Goal: Task Accomplishment & Management: Complete application form

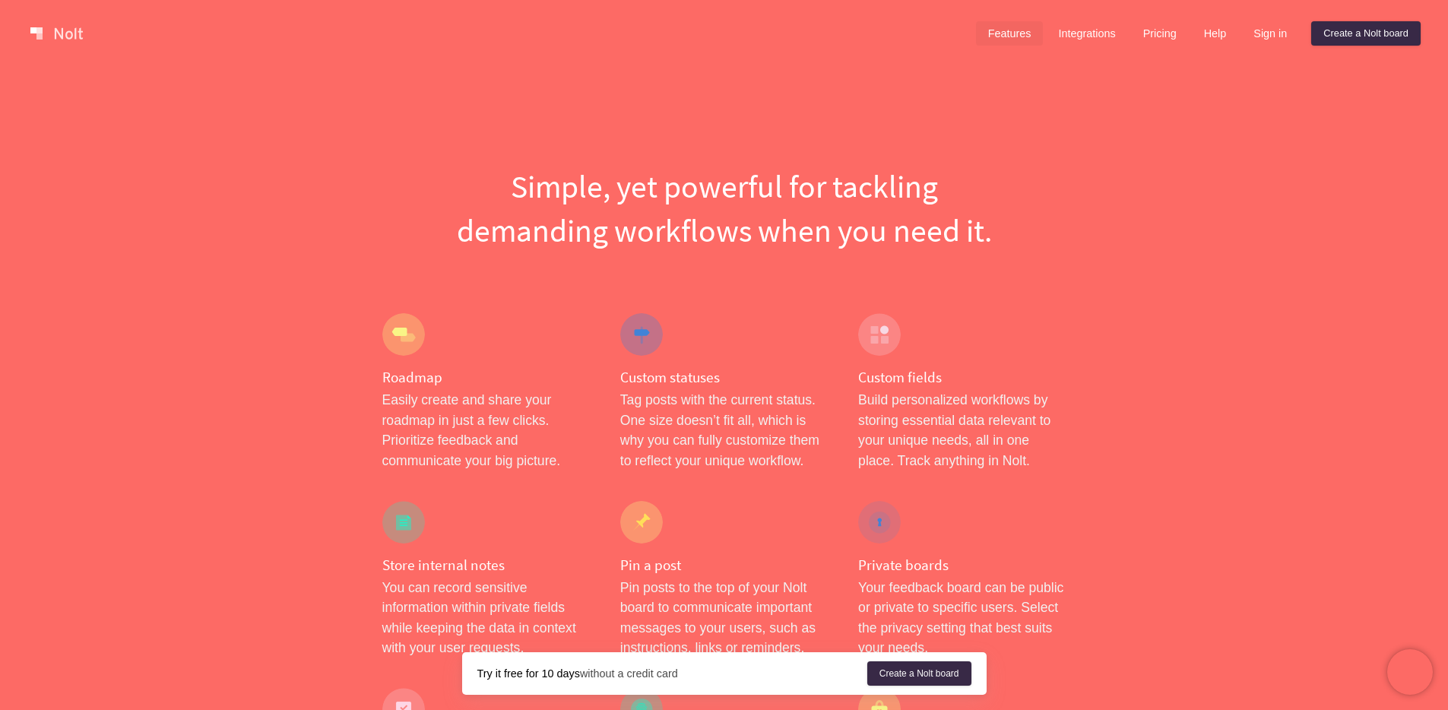
click at [1148, 37] on link "Pricing" at bounding box center [1160, 33] width 58 height 24
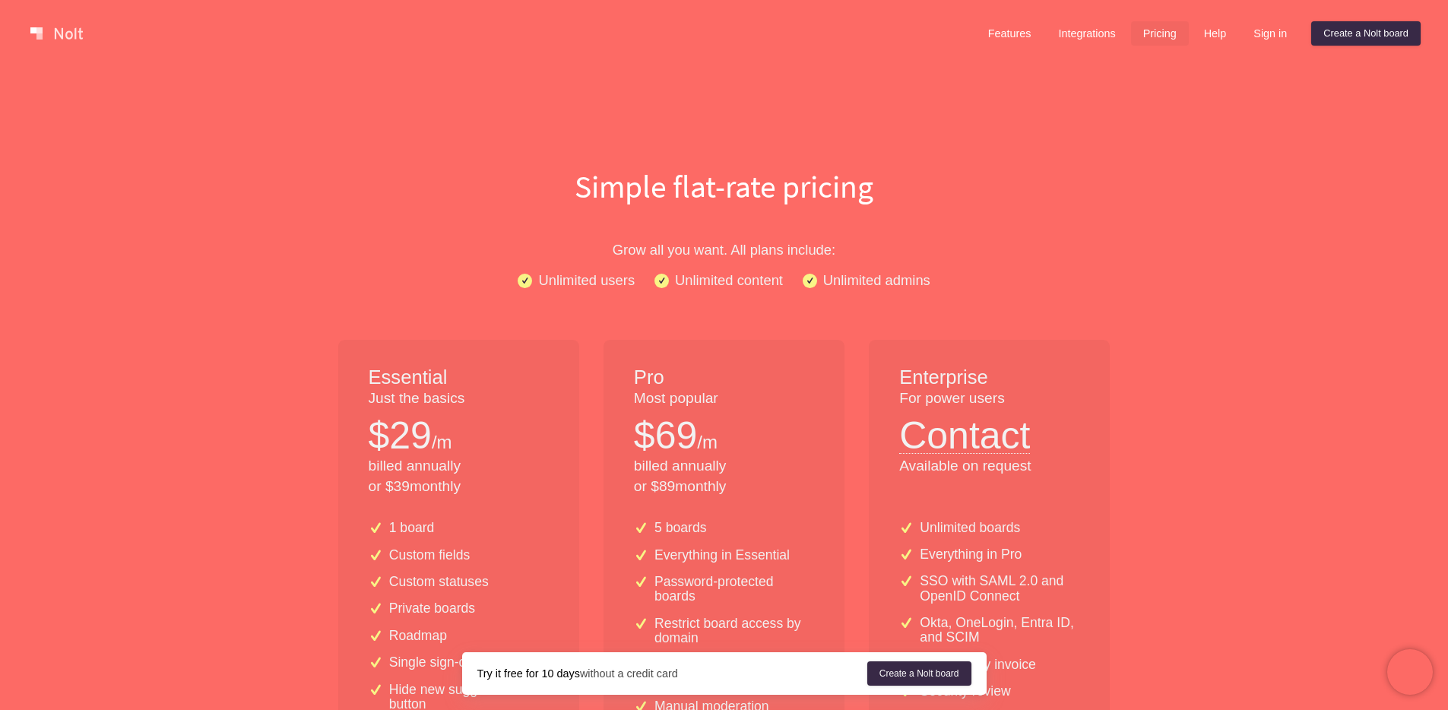
click at [477, 180] on h1 "Simple flat-rate pricing" at bounding box center [724, 186] width 973 height 44
click at [1014, 34] on link "Features" at bounding box center [1010, 33] width 68 height 24
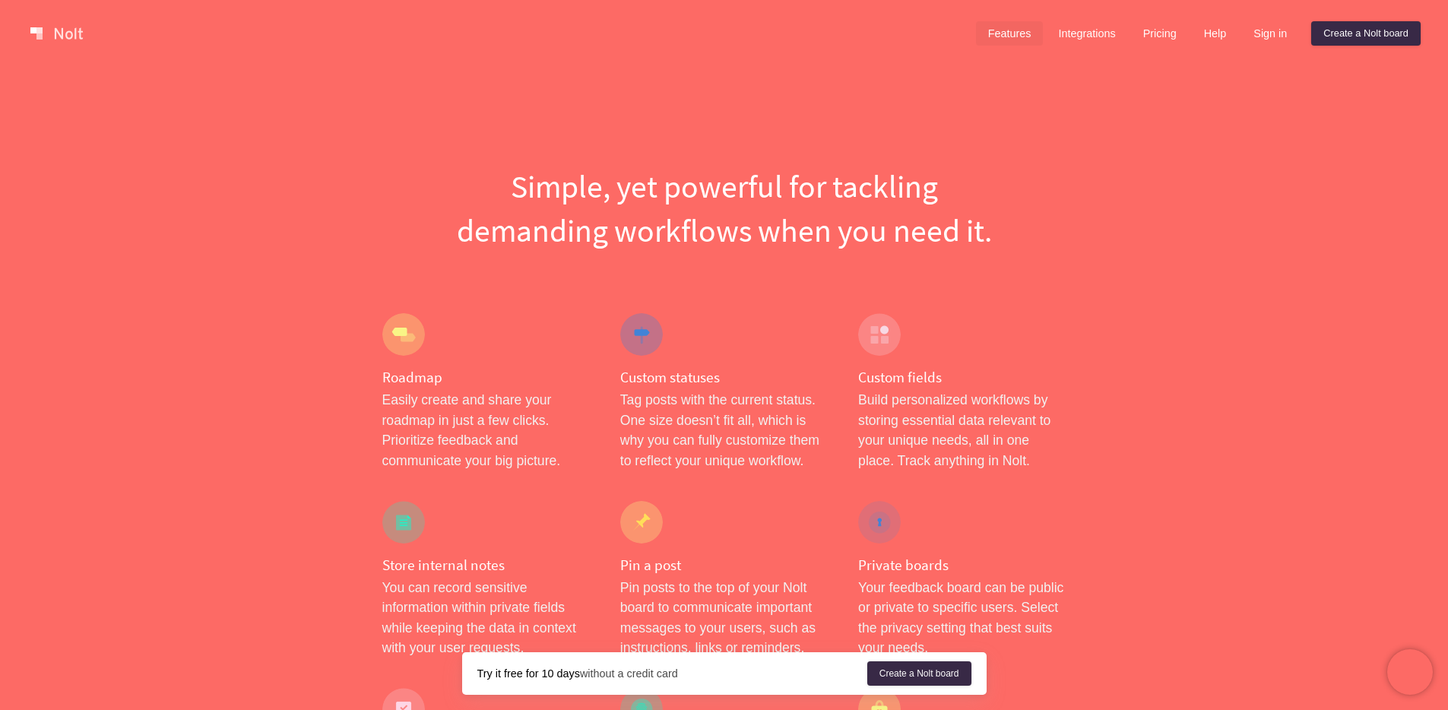
click at [1356, 35] on link "Create a Nolt board" at bounding box center [1366, 33] width 109 height 24
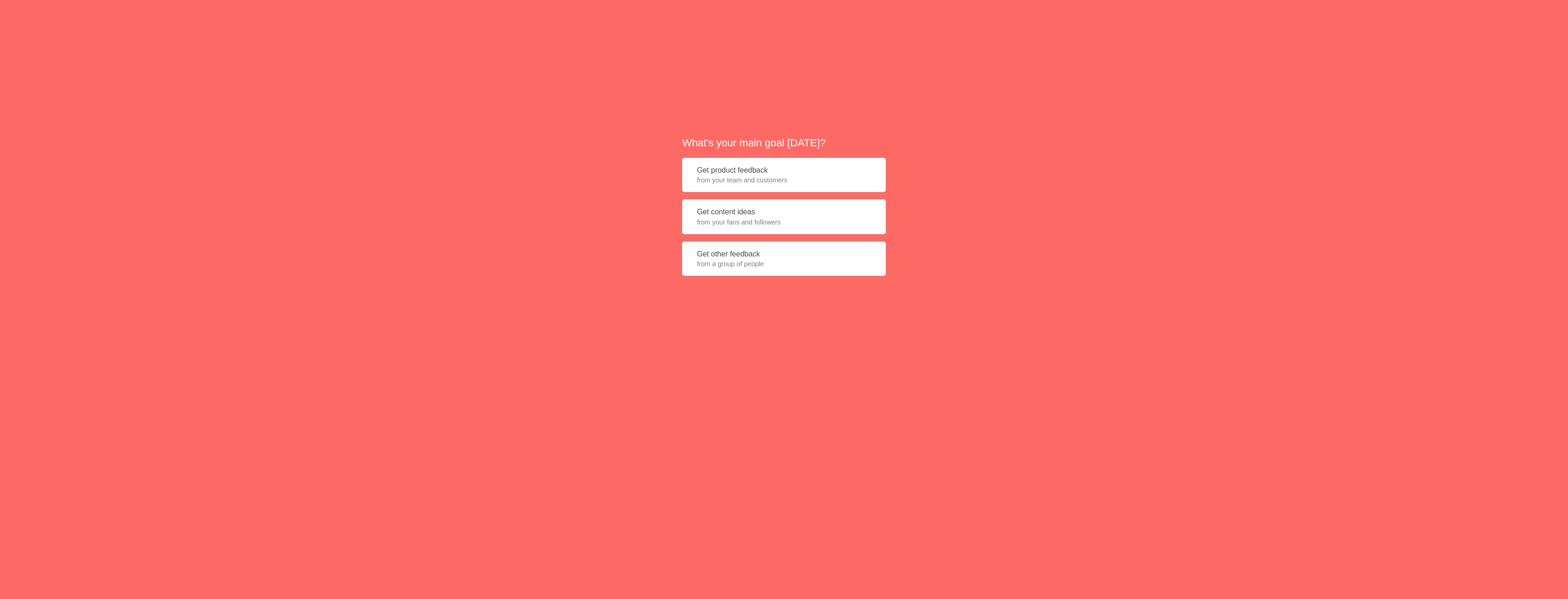
click at [881, 261] on div "What's your main goal [DATE]? Get product feedback from your team and customers…" at bounding box center [784, 209] width 1568 height 419
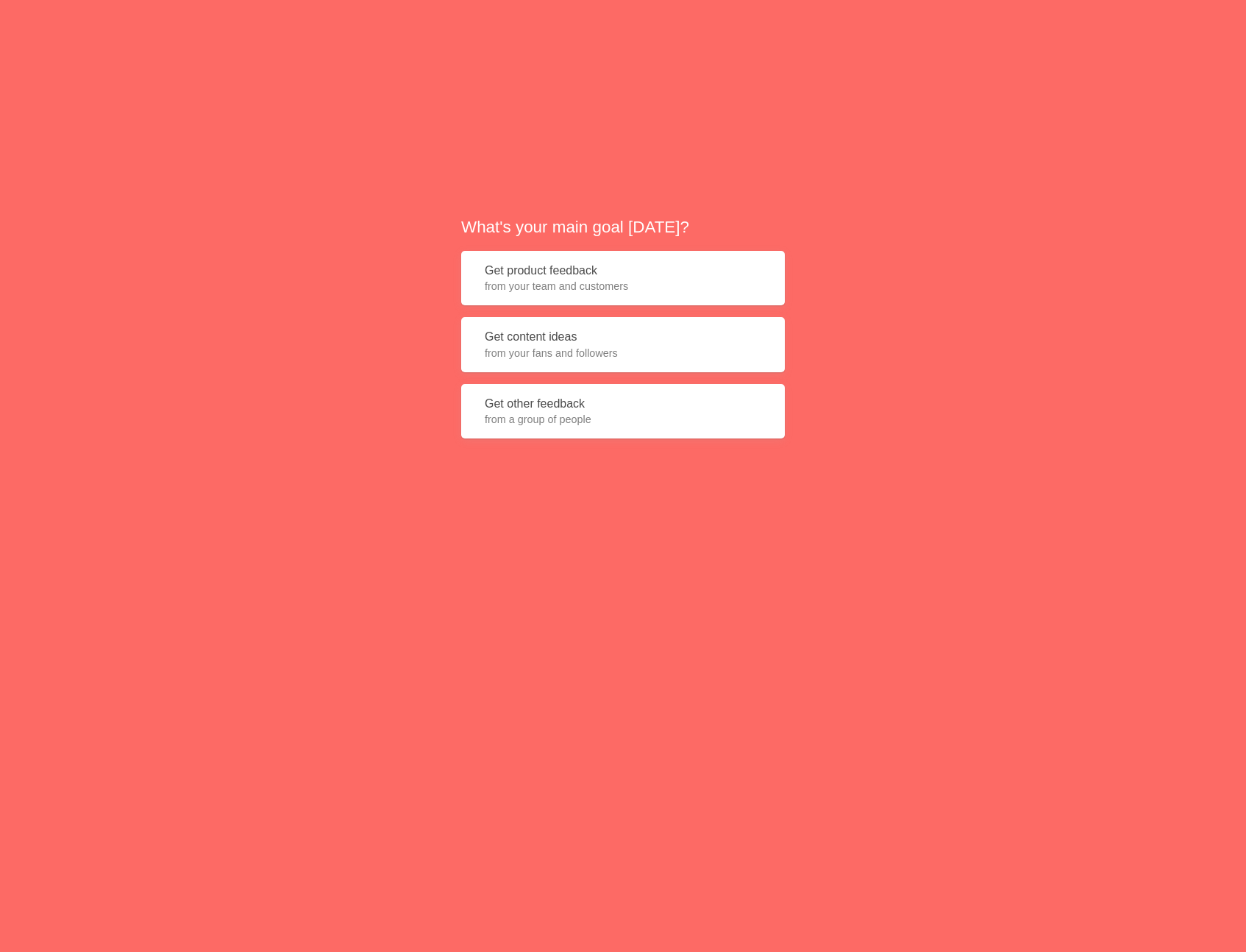
click at [456, 208] on div "What's your main goal [DATE]? Get product feedback from your team and customers…" at bounding box center [623, 333] width 1246 height 667
click at [596, 267] on button "Get product feedback from your team and customers" at bounding box center [623, 278] width 324 height 55
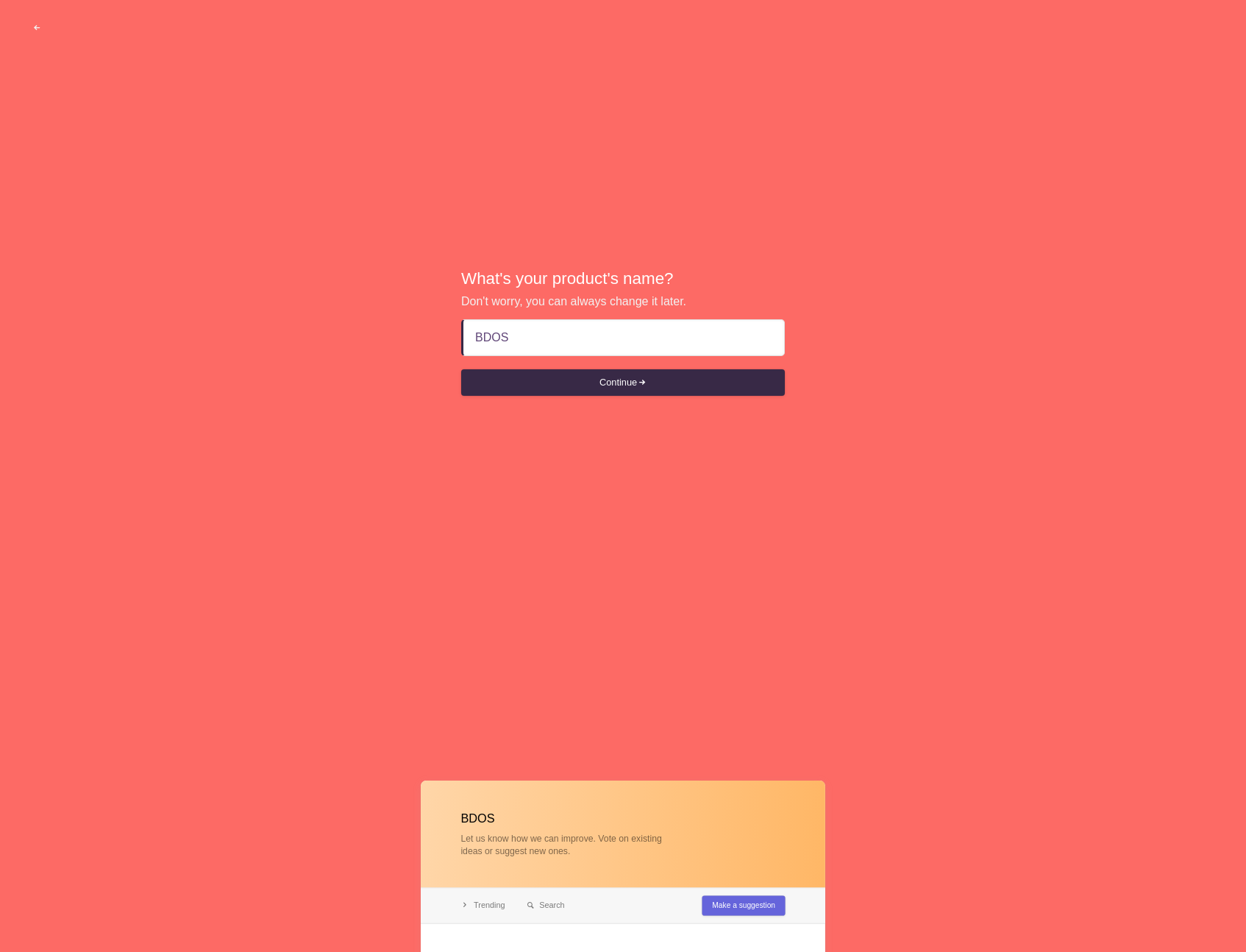
type input "BDOS"
click at [461, 370] on button "Continue" at bounding box center [623, 382] width 324 height 26
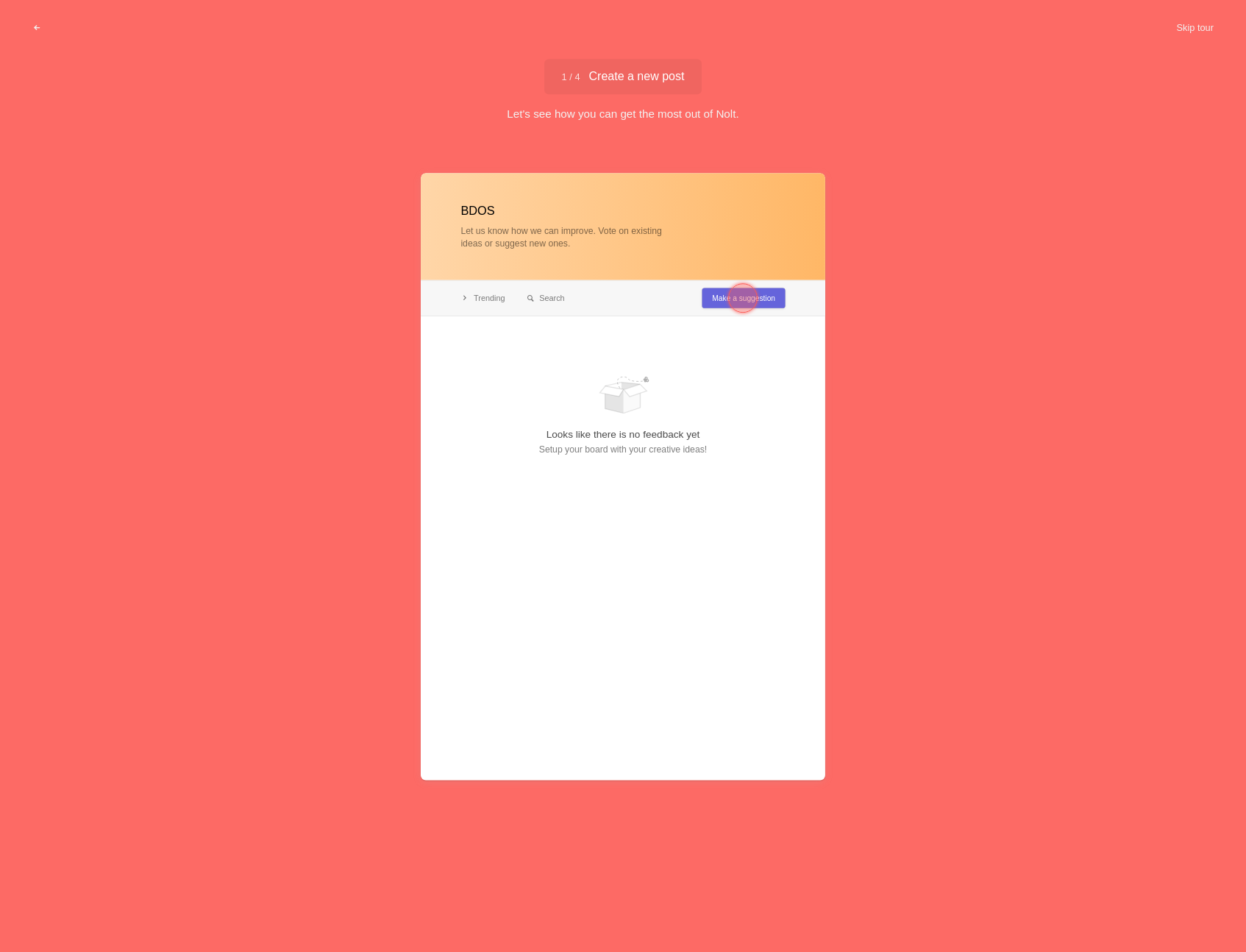
click at [742, 296] on div at bounding box center [743, 298] width 29 height 29
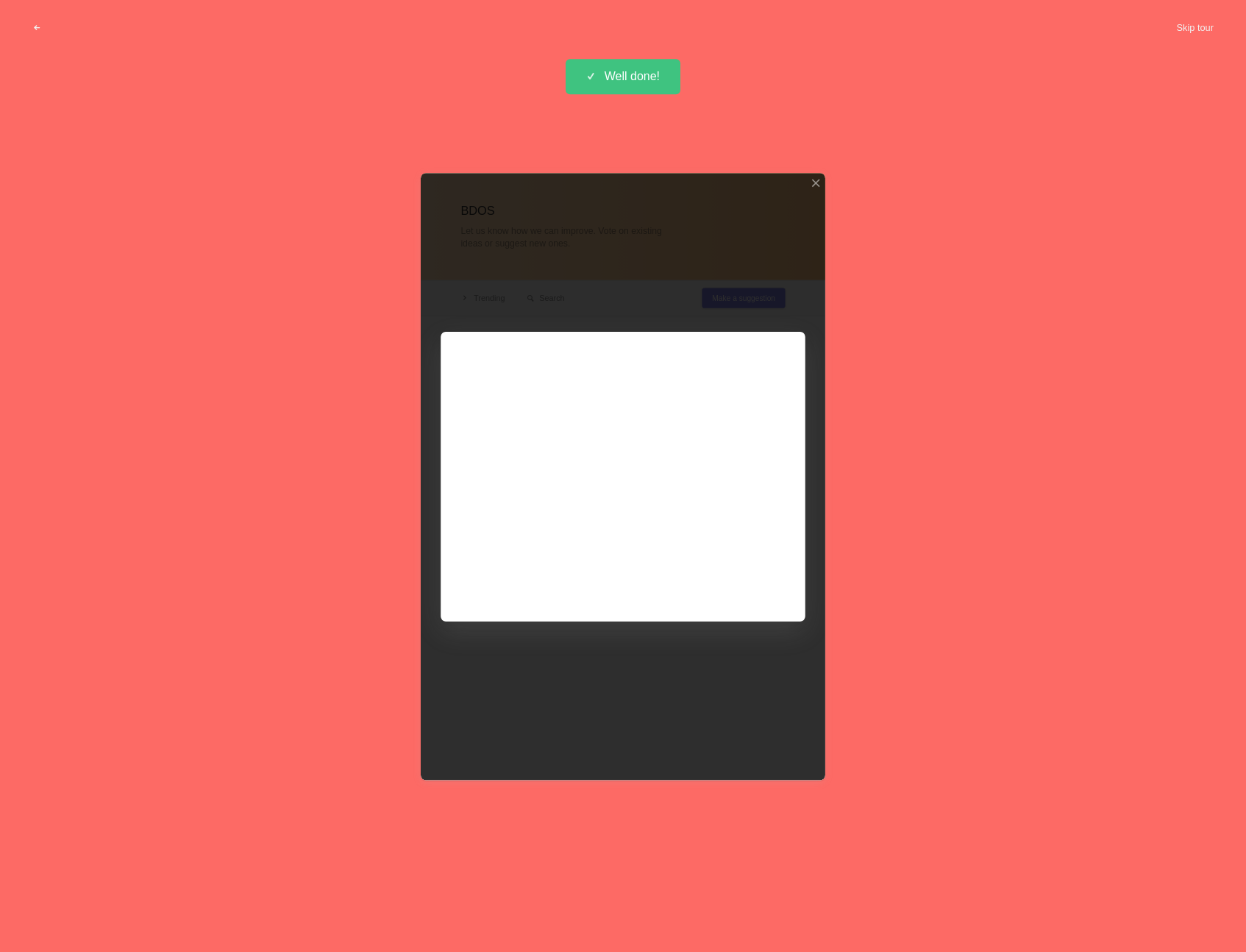
click at [734, 584] on div at bounding box center [623, 476] width 404 height 607
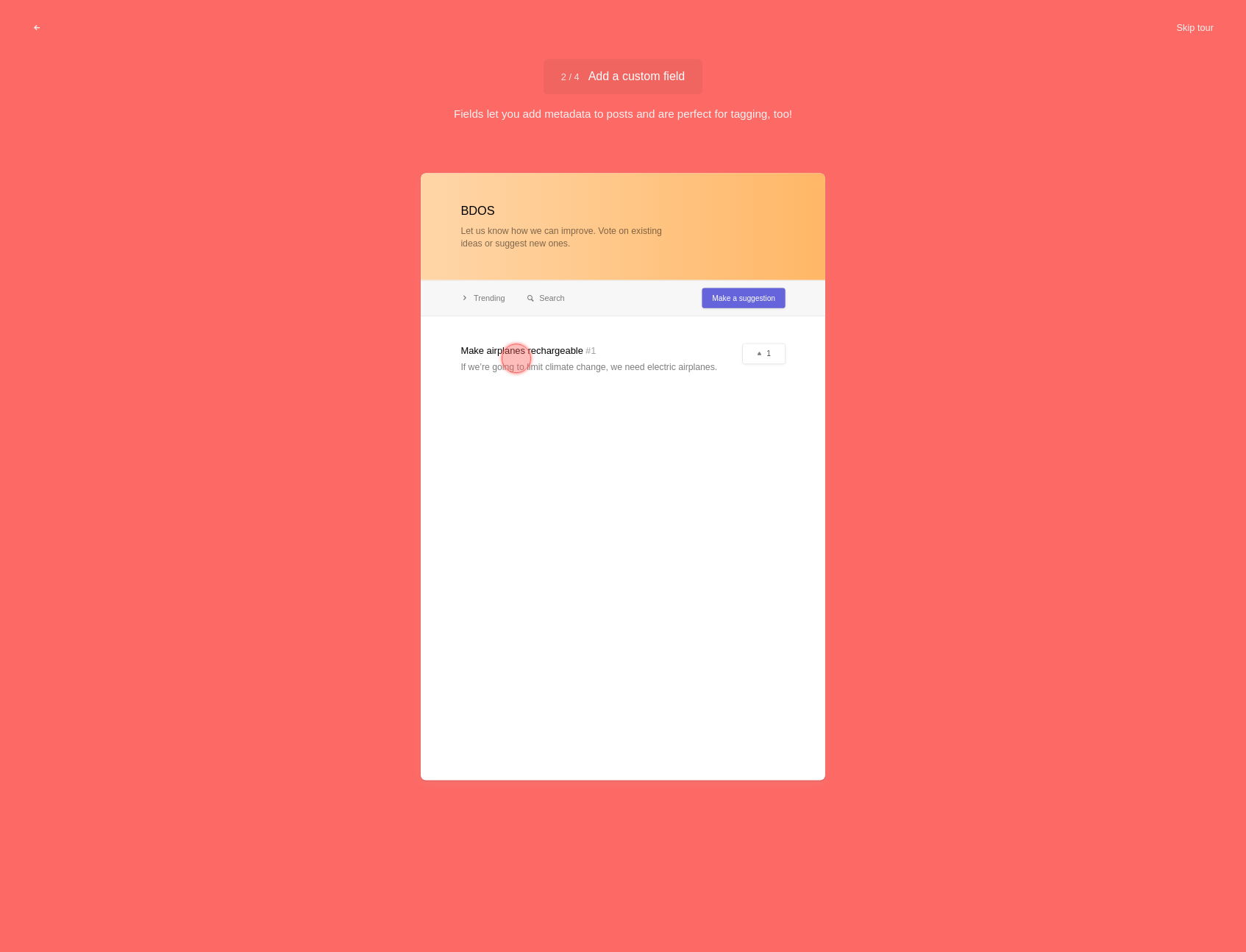
click at [515, 354] on div at bounding box center [517, 359] width 29 height 29
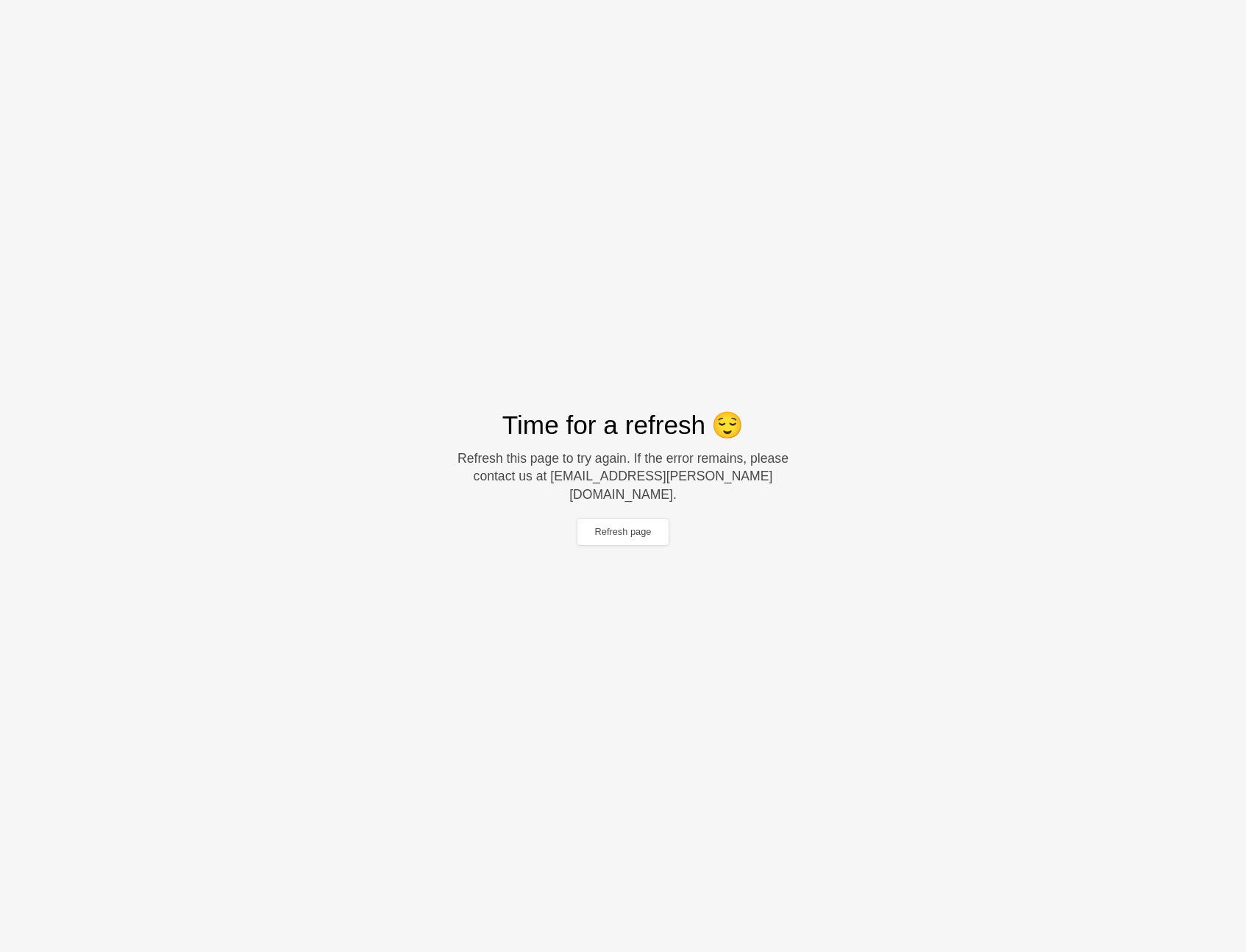
click at [698, 610] on div "Time for a refresh 😌 Refresh this page to try again. If the error remains, plea…" at bounding box center [623, 476] width 1246 height 952
click at [625, 529] on button "Refresh page" at bounding box center [623, 531] width 92 height 26
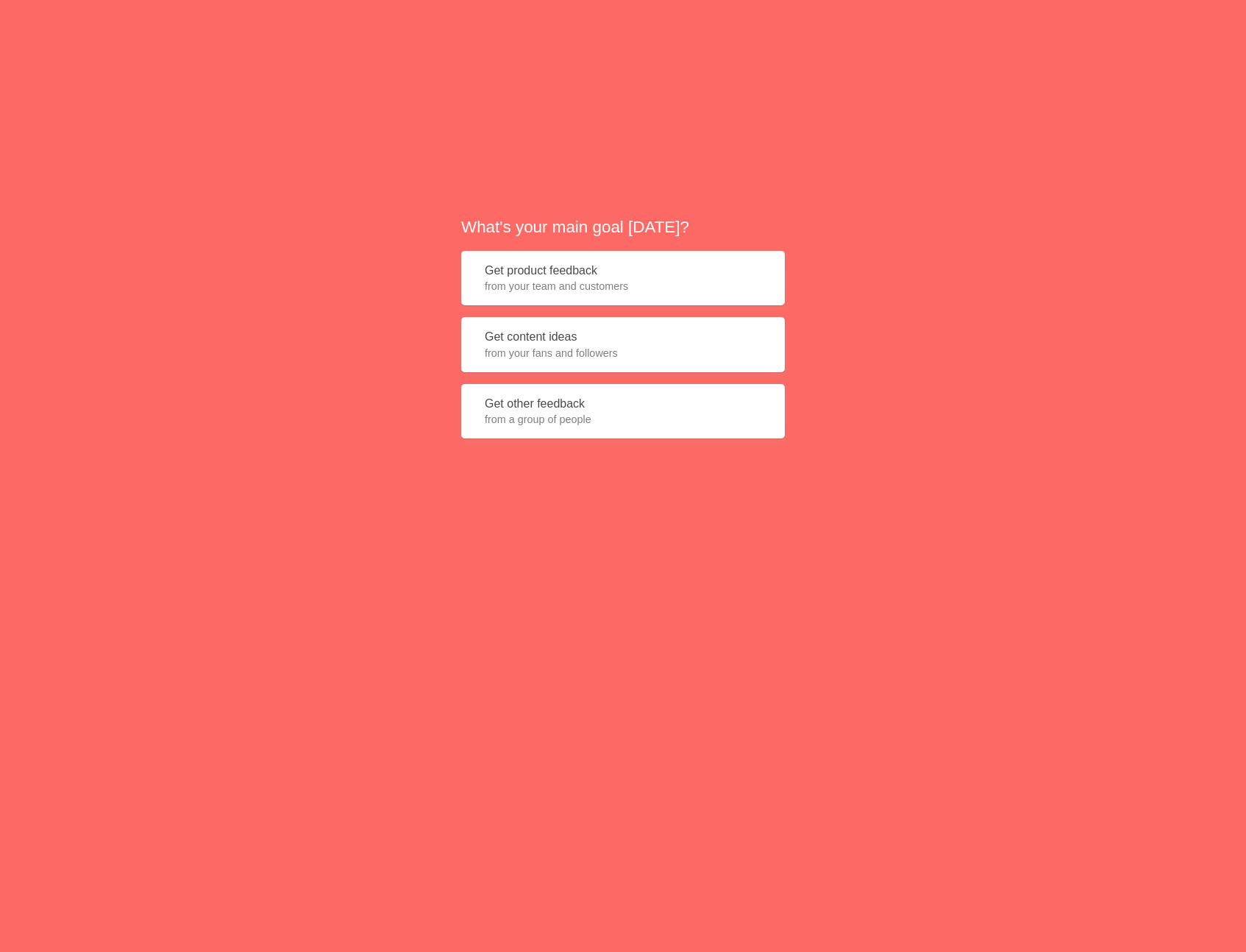
click at [560, 259] on button "Get product feedback from your team and customers" at bounding box center [623, 278] width 324 height 55
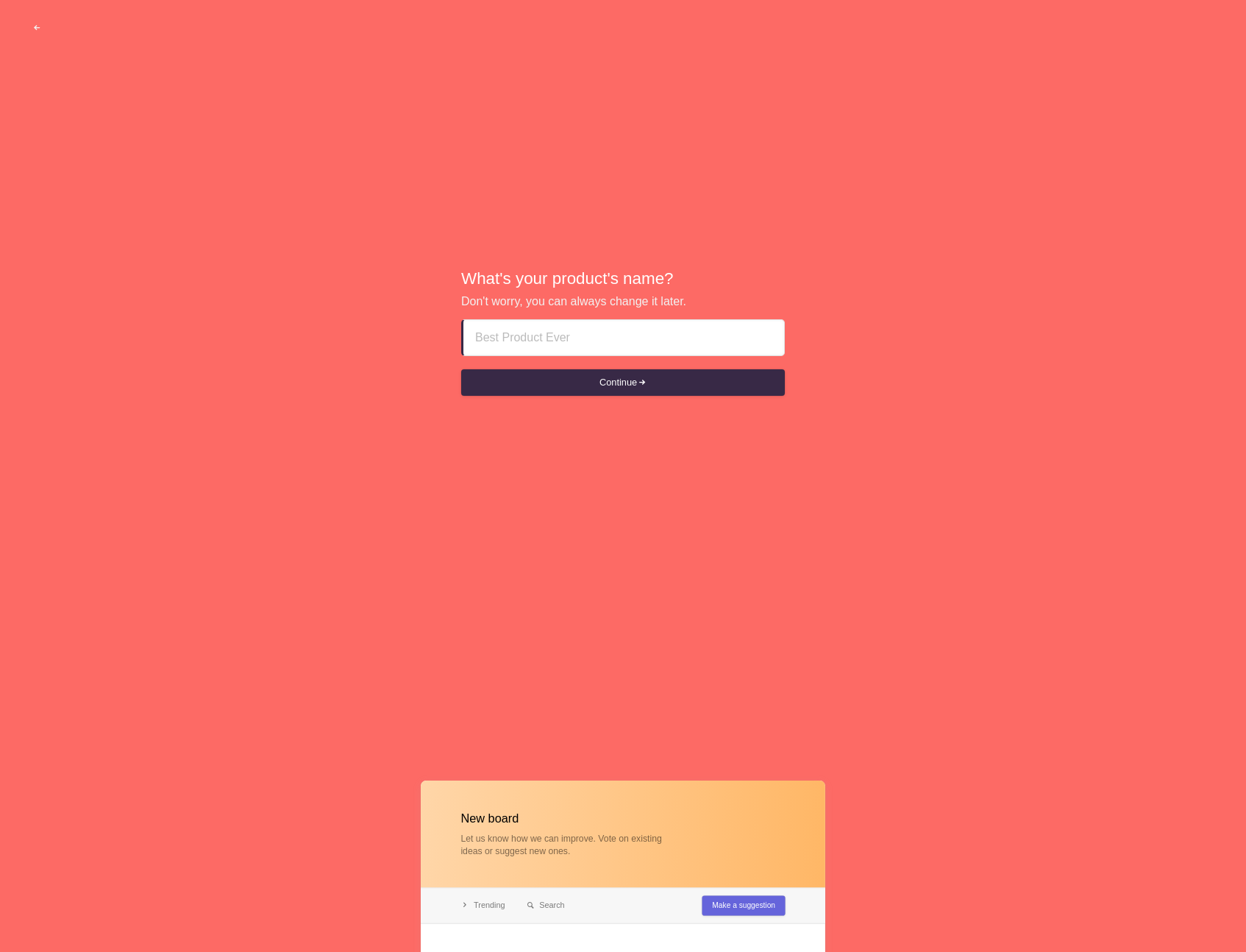
click at [563, 336] on input at bounding box center [623, 338] width 297 height 35
click at [658, 382] on button "Continue" at bounding box center [623, 382] width 324 height 26
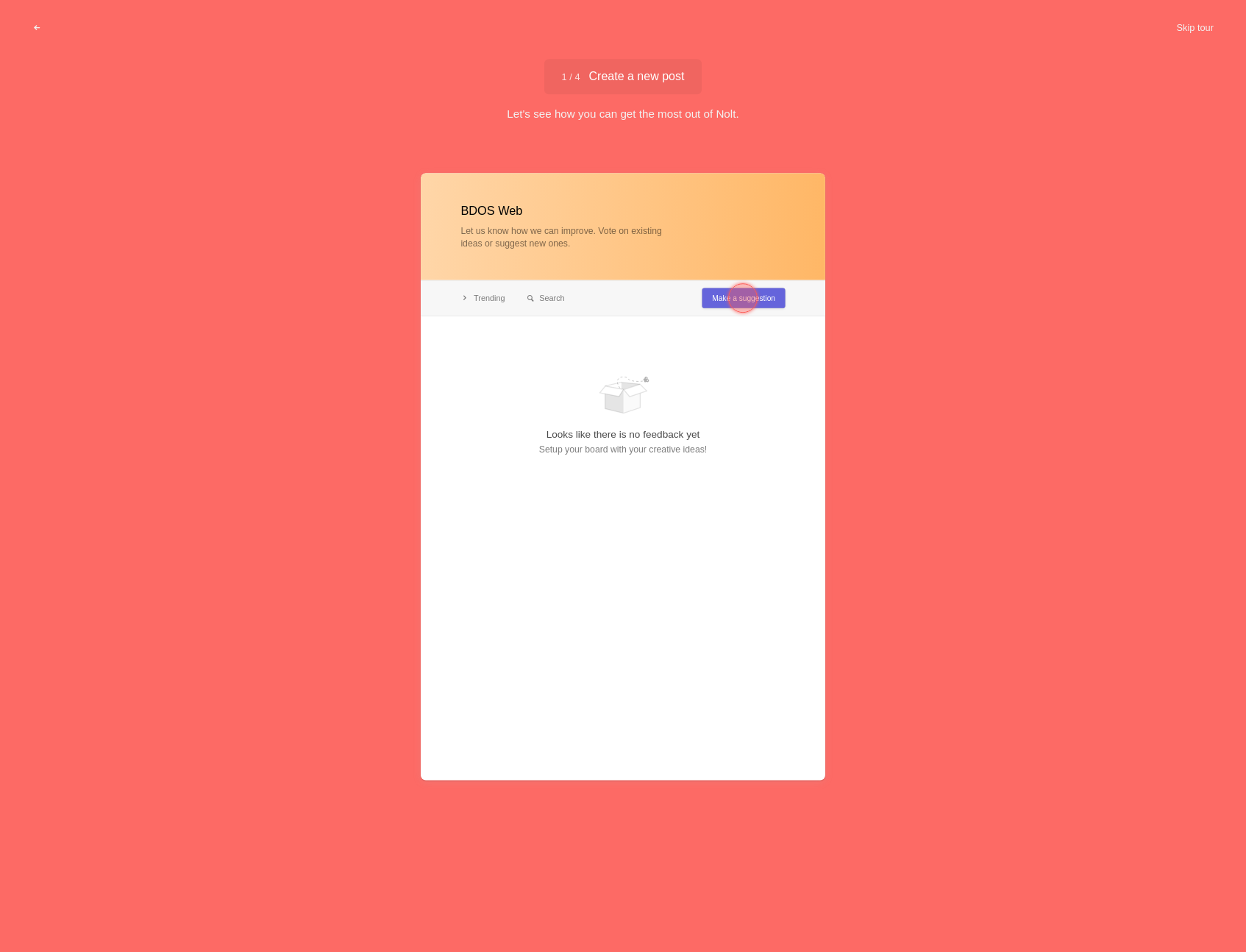
type input "BDOS Web"
click at [746, 299] on div at bounding box center [743, 298] width 29 height 29
click at [514, 361] on div at bounding box center [517, 359] width 29 height 29
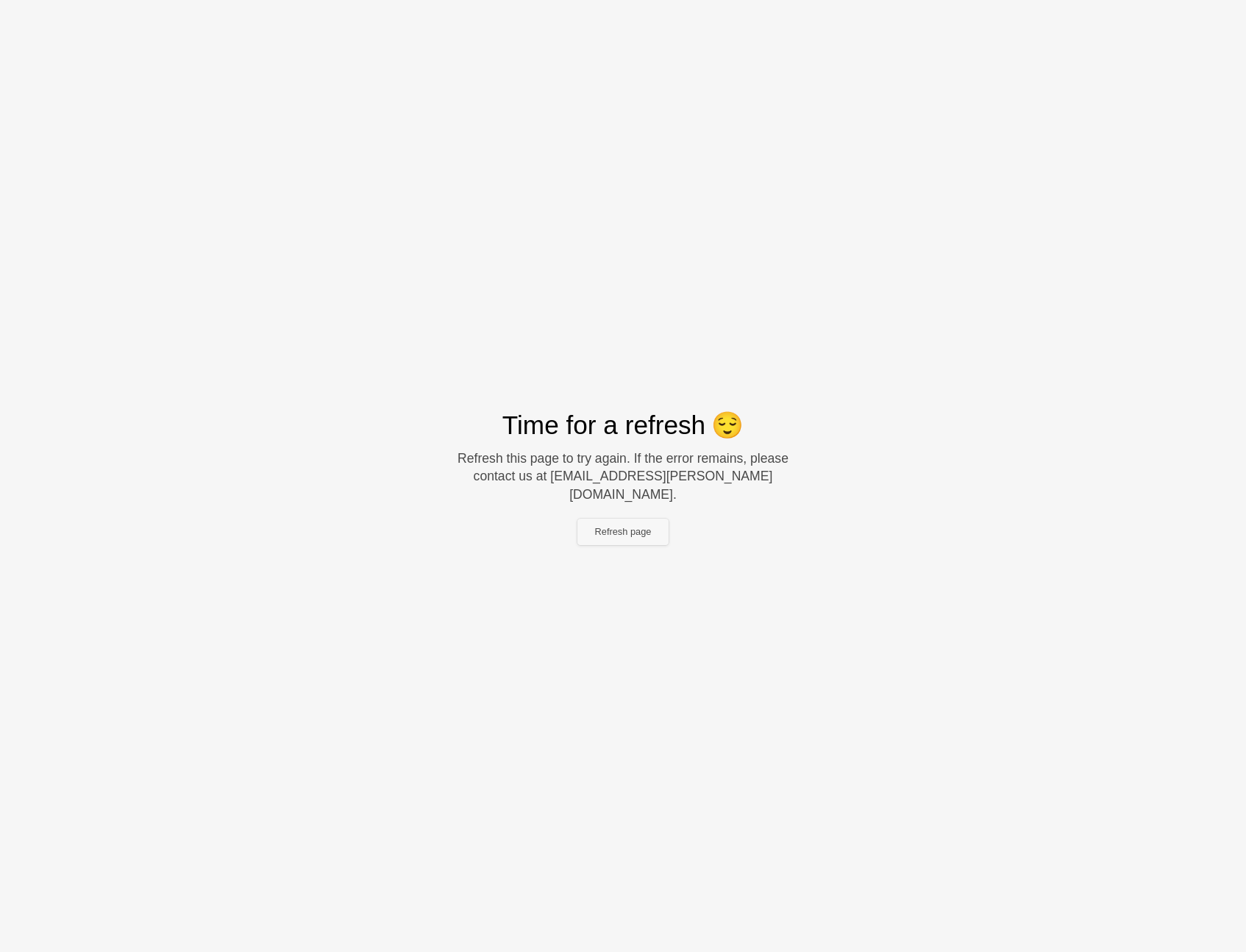
click at [632, 520] on button "Refresh page" at bounding box center [623, 531] width 92 height 26
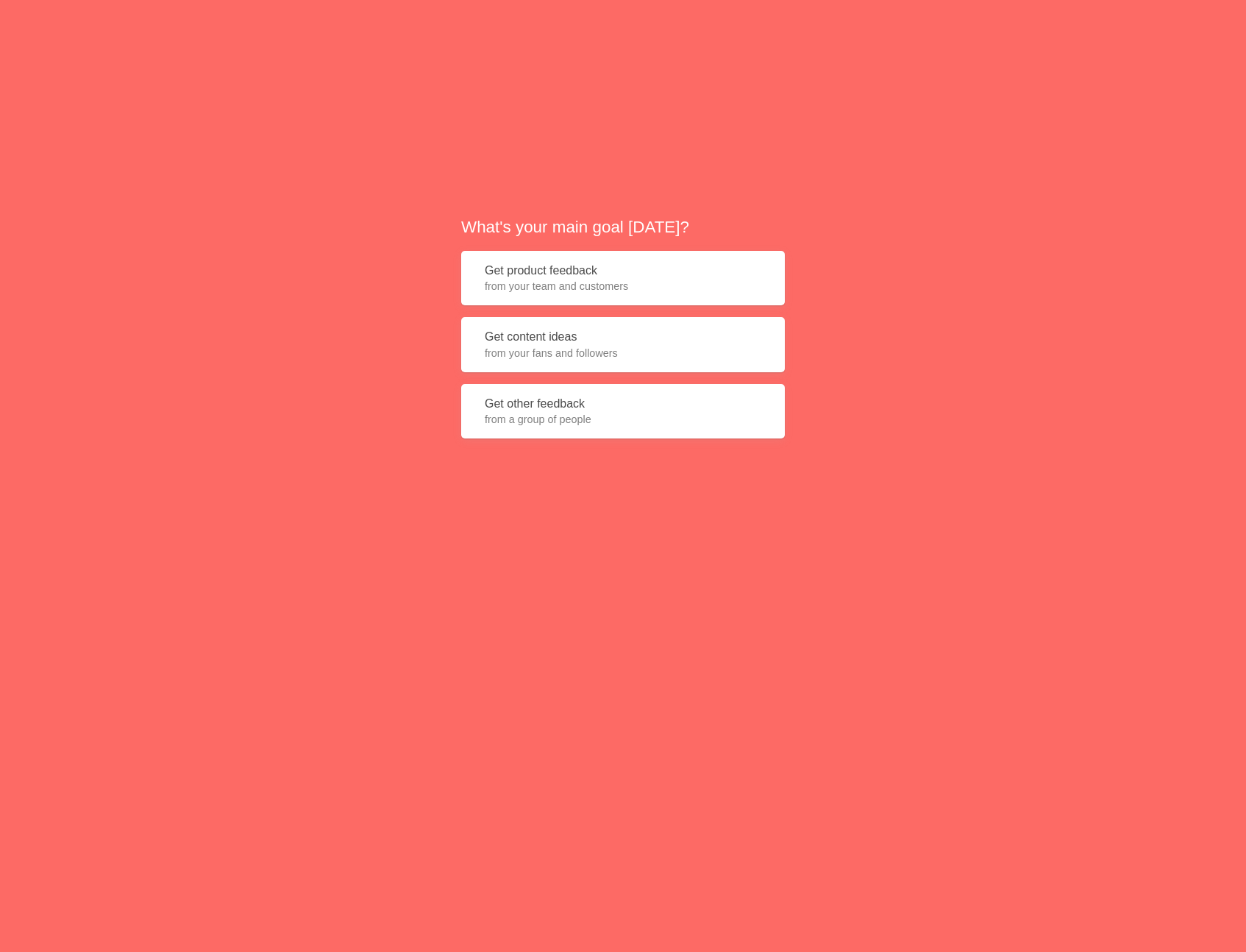
click at [578, 268] on button "Get product feedback from your team and customers" at bounding box center [623, 278] width 324 height 55
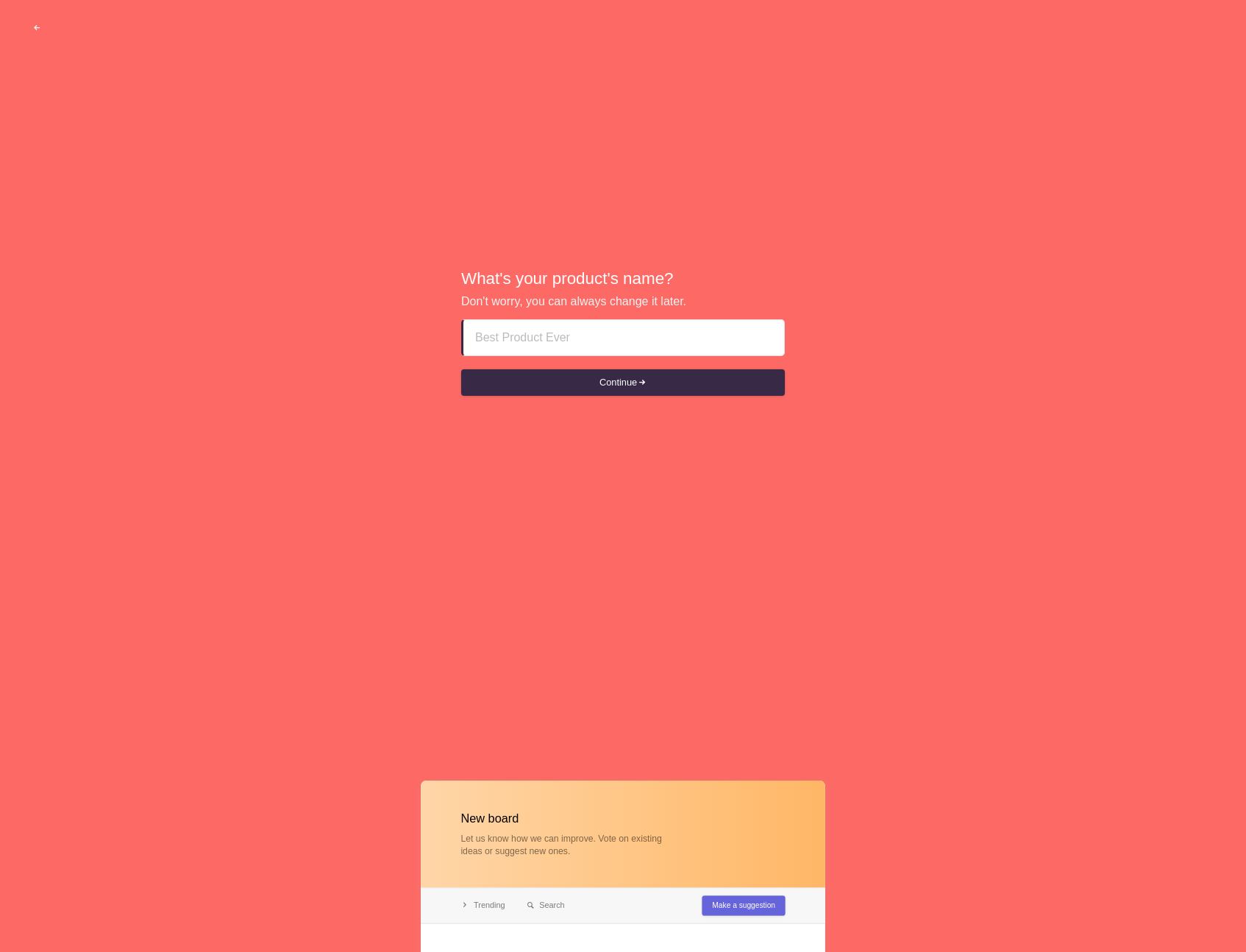
click at [559, 342] on input at bounding box center [623, 338] width 297 height 35
click at [628, 391] on button "Continue" at bounding box center [623, 382] width 324 height 26
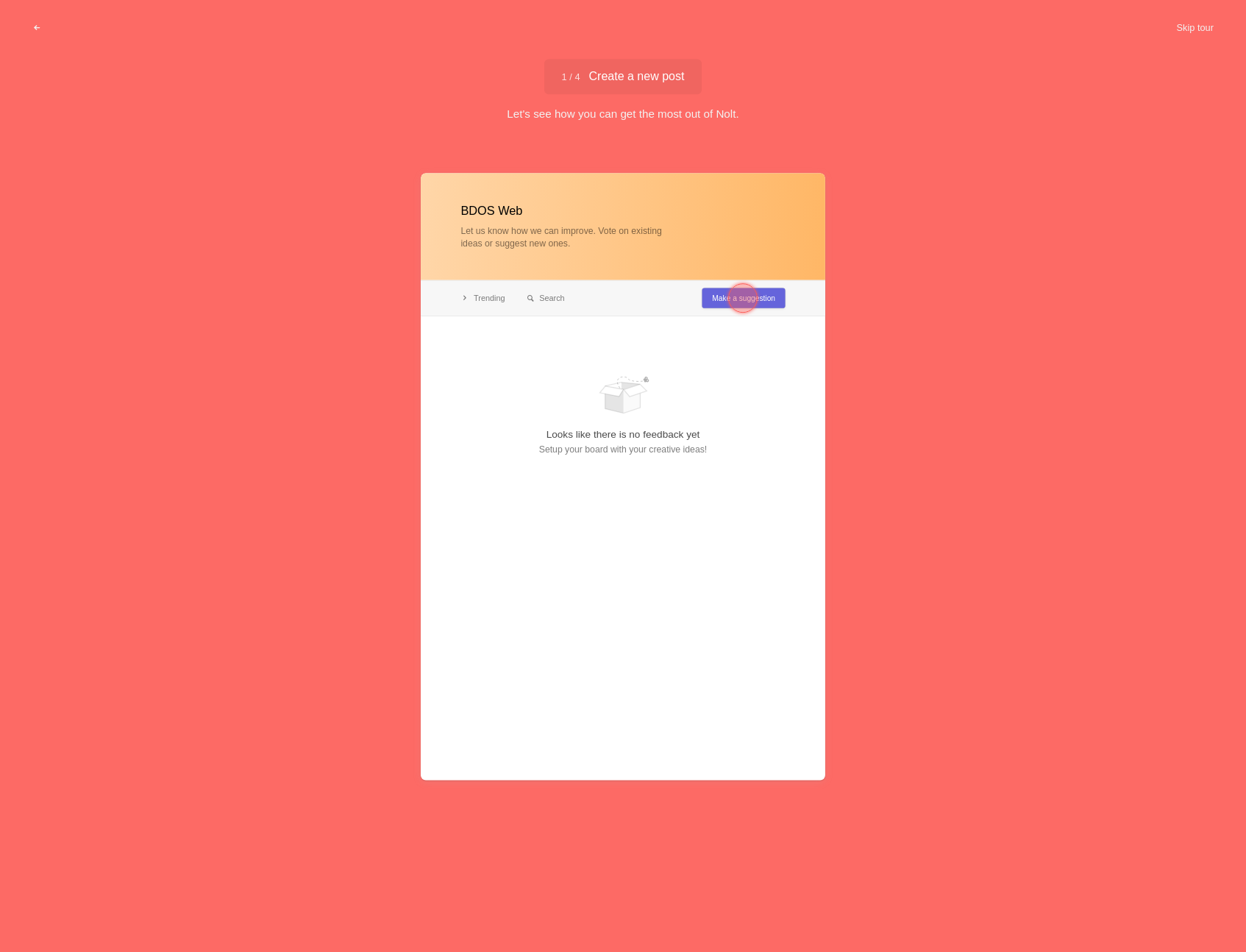
type input "BDOS Web"
click at [732, 309] on div at bounding box center [743, 298] width 53 height 53
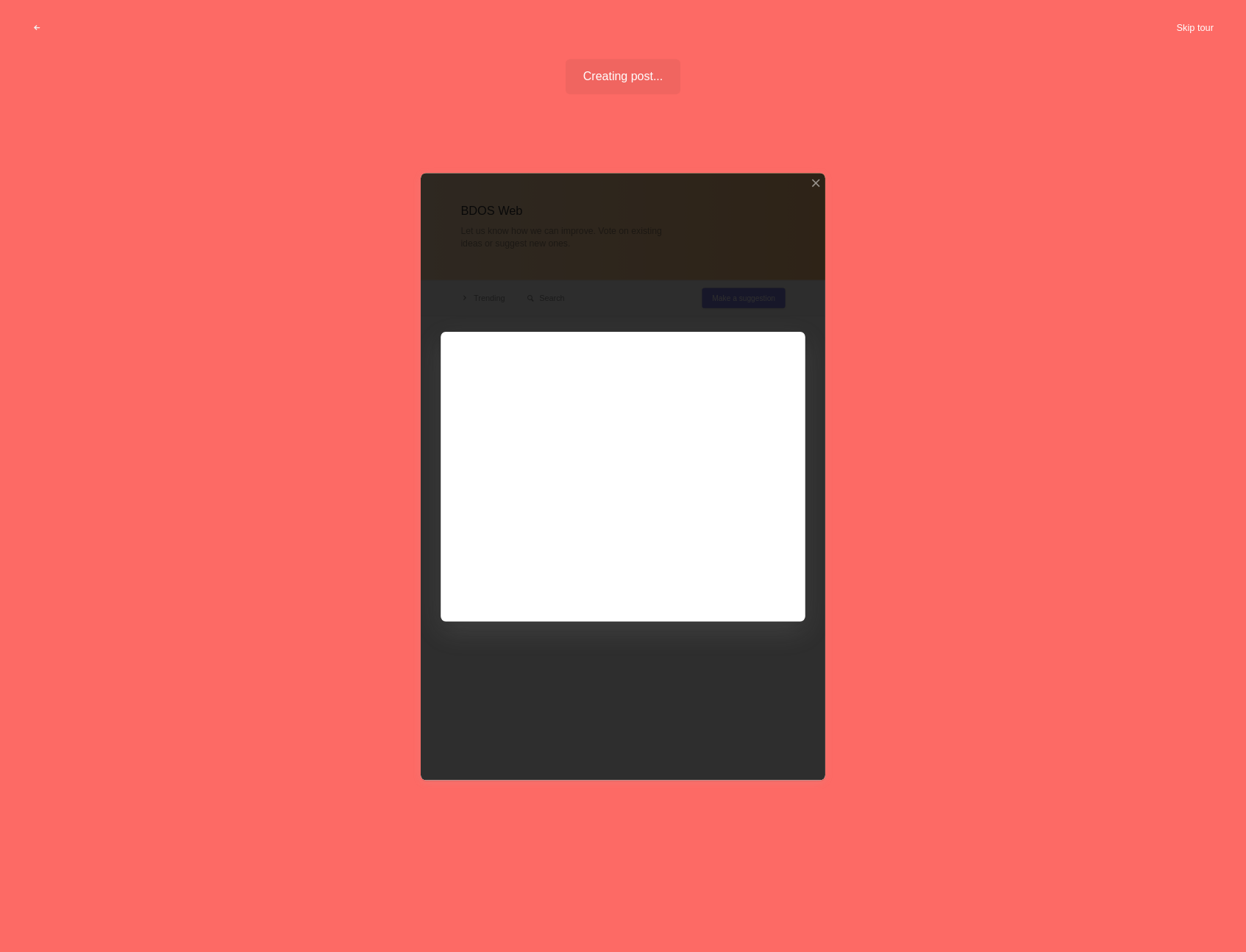
click at [1188, 31] on button "Skip tour" at bounding box center [1195, 27] width 73 height 26
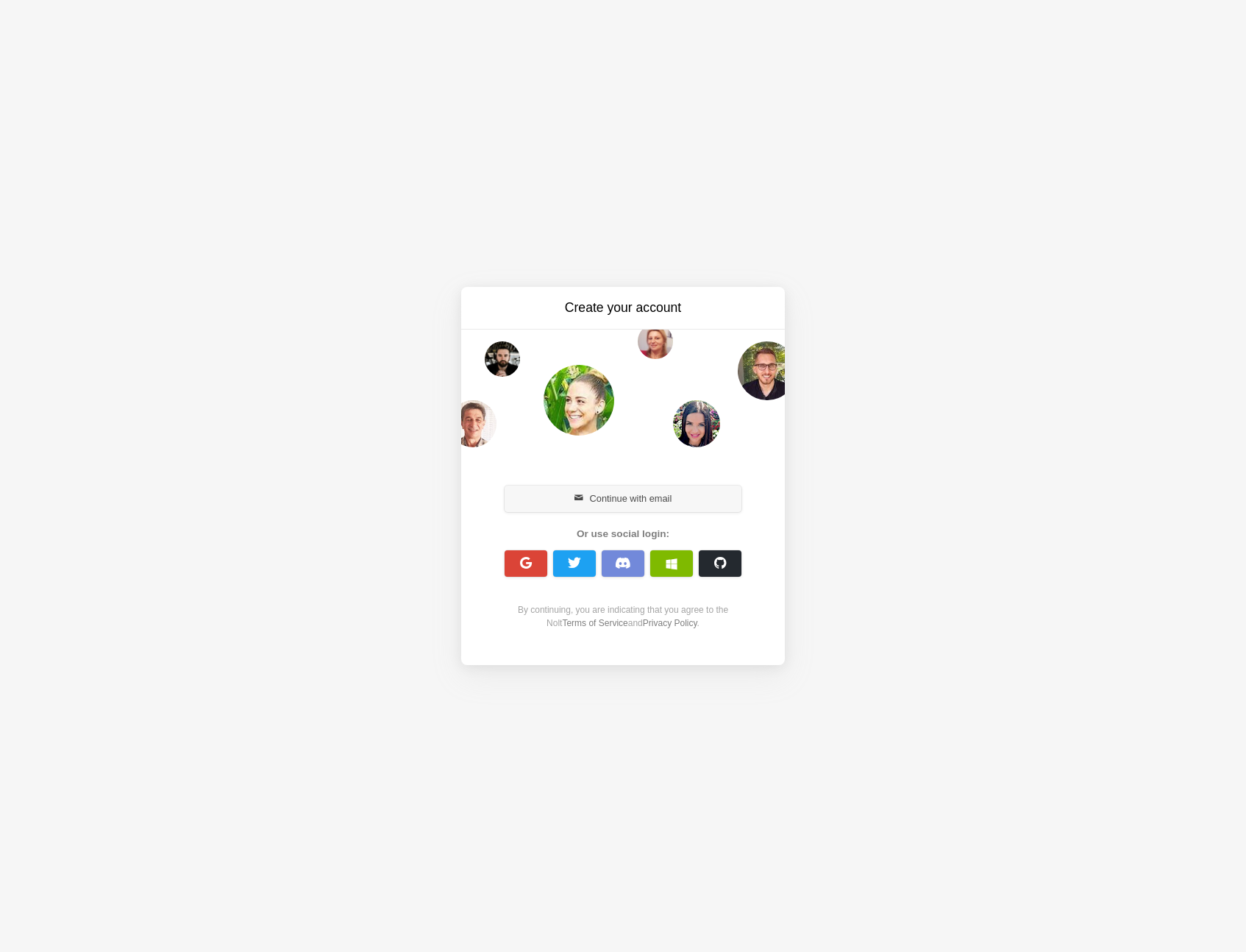
click at [666, 489] on button "Continue with email" at bounding box center [623, 498] width 237 height 26
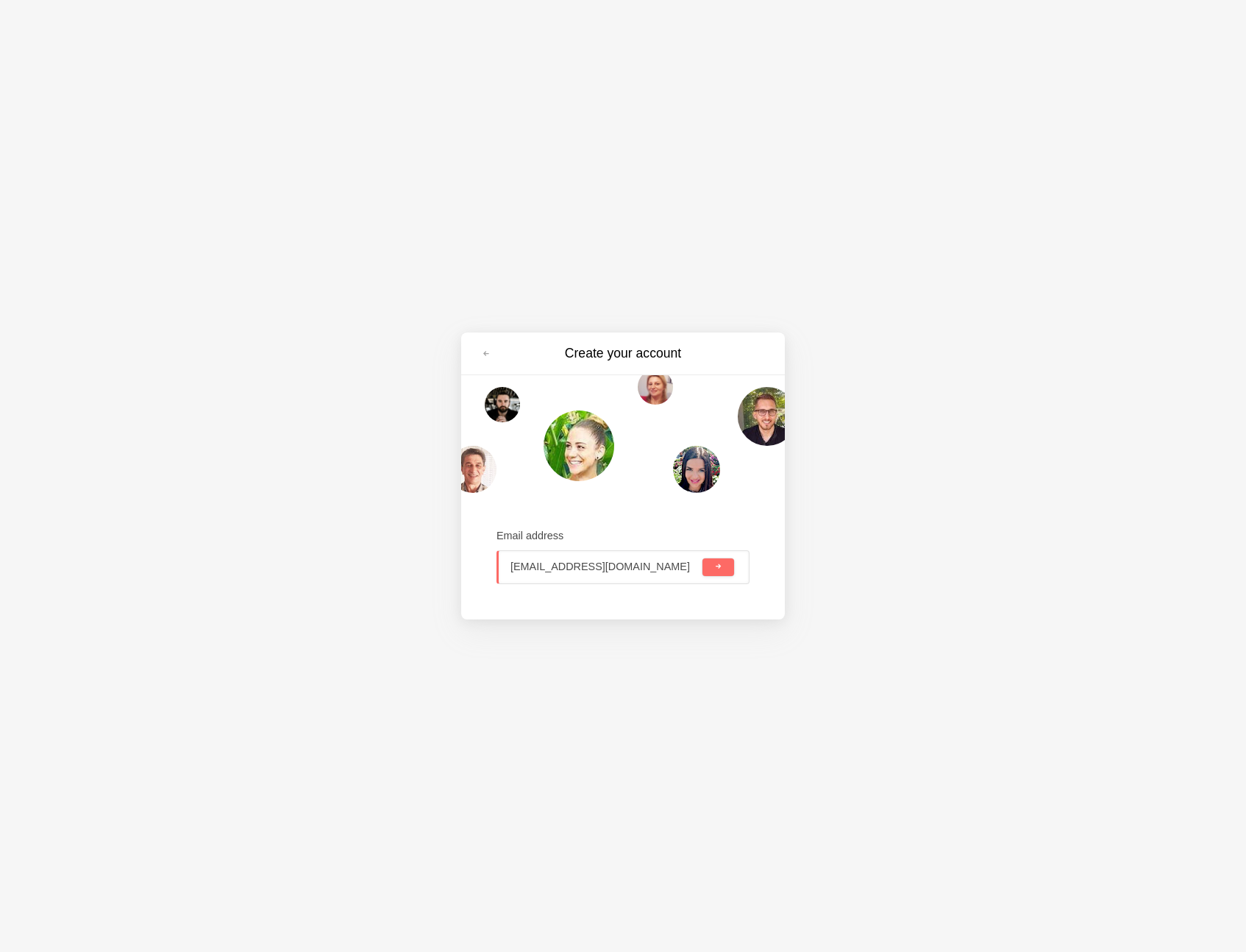
type input "alervalle@gmail.com"
click at [702, 558] on button "submit" at bounding box center [718, 567] width 32 height 17
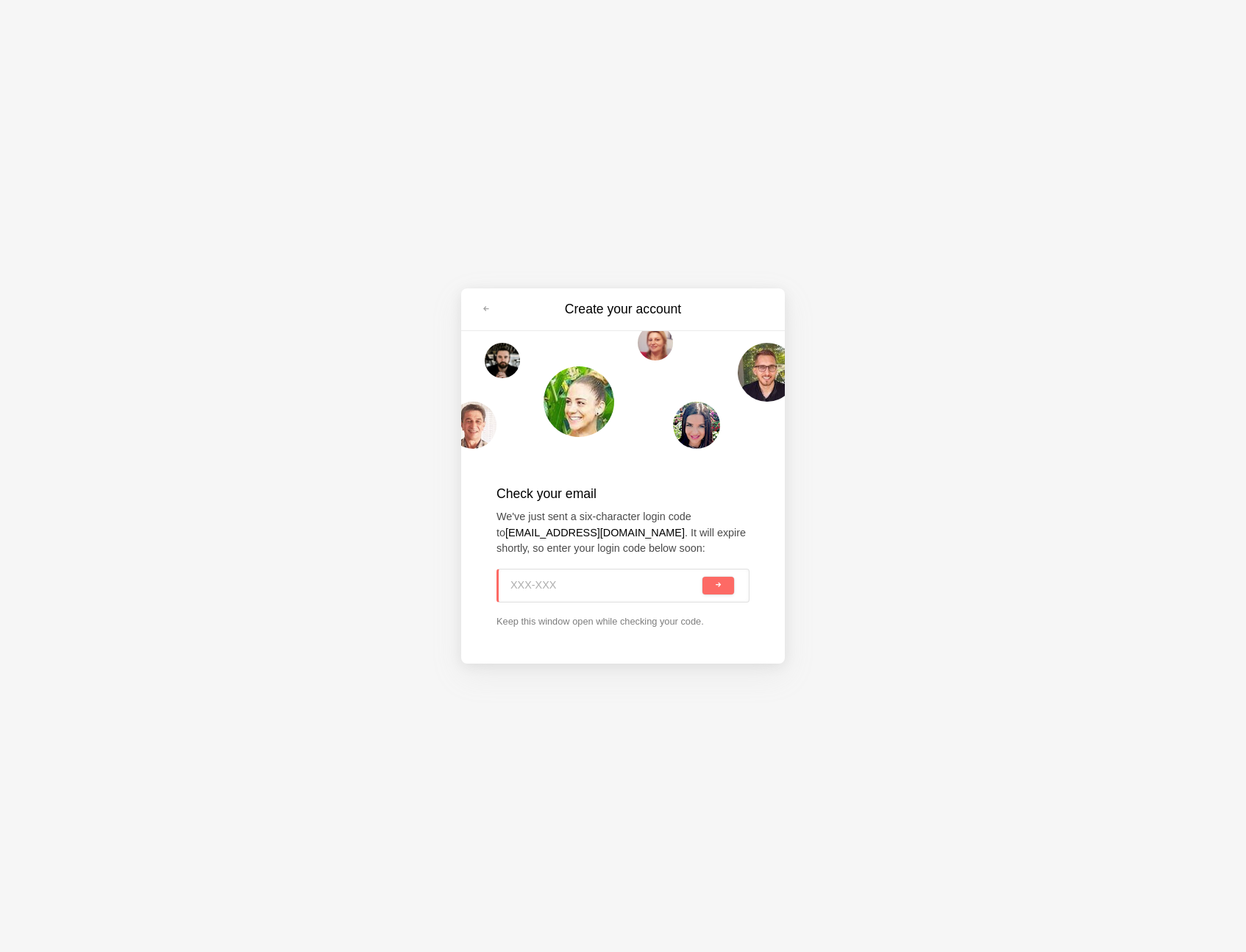
click at [621, 584] on input at bounding box center [605, 584] width 189 height 32
paste input "9FE-WWE"
click at [726, 584] on button "submit" at bounding box center [718, 585] width 32 height 17
type input "9FE-WWE"
